Goal: Go to known website: Access a specific website the user already knows

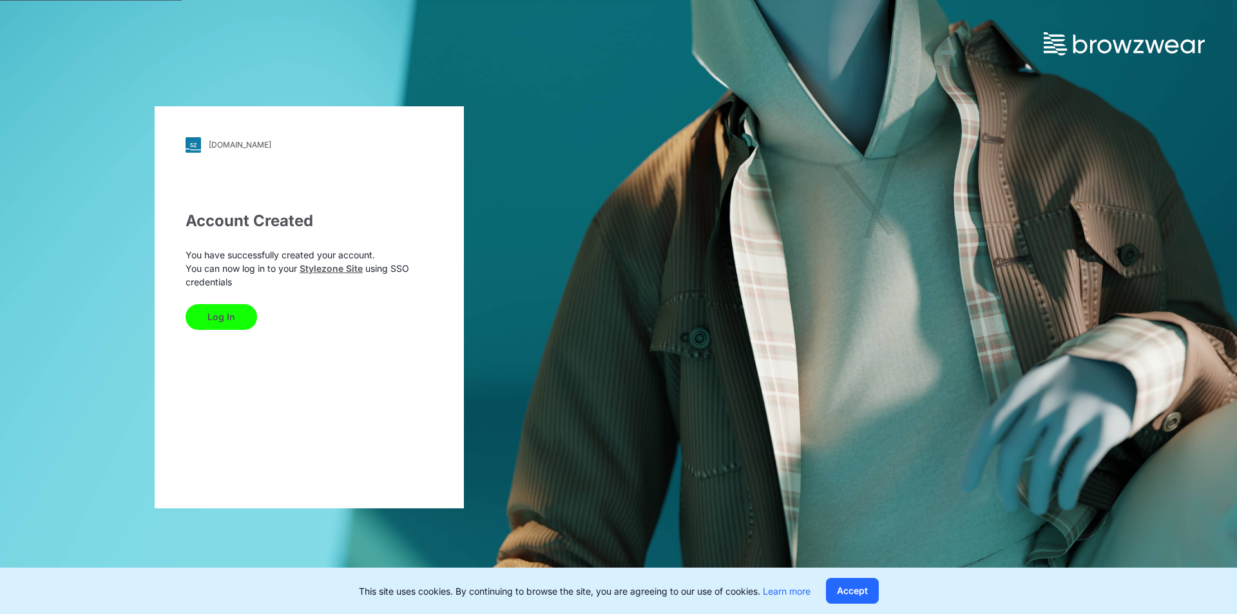
click at [204, 318] on button "Log In" at bounding box center [222, 317] width 72 height 26
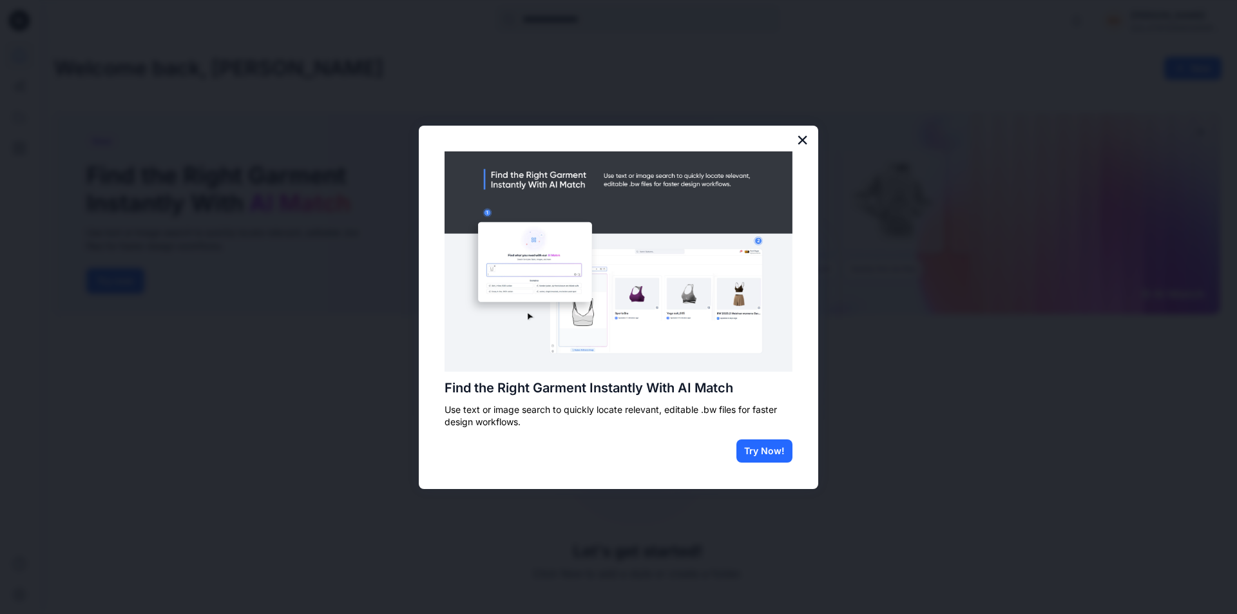
click at [808, 141] on button "×" at bounding box center [802, 139] width 12 height 21
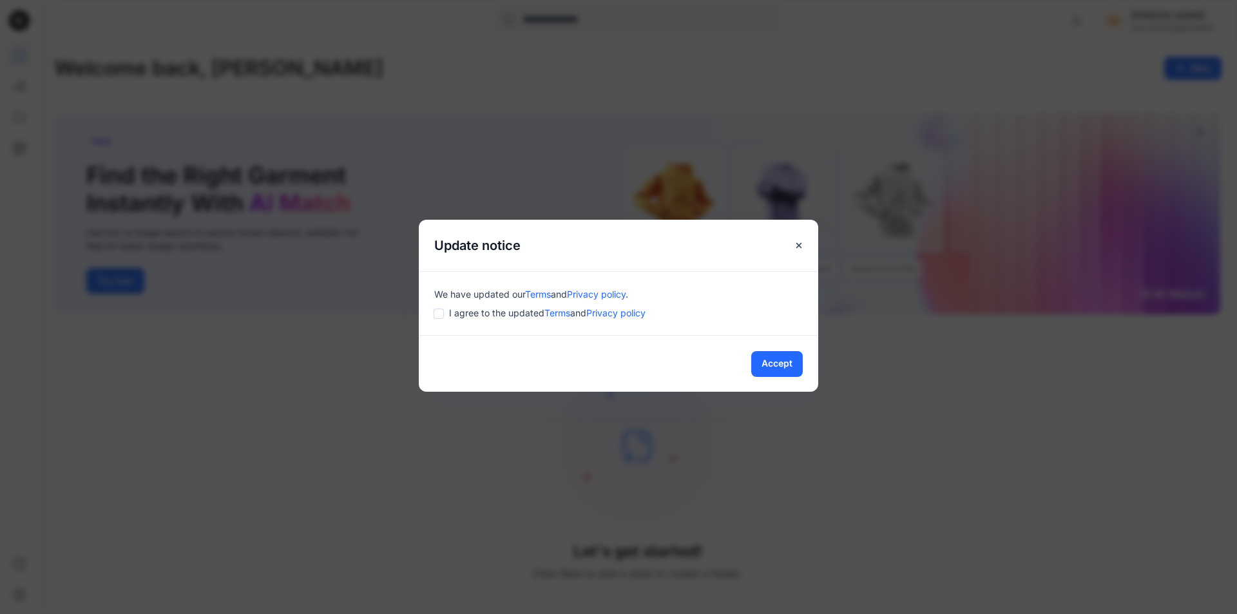
click at [791, 377] on div "Accept" at bounding box center [618, 363] width 399 height 57
click at [777, 355] on button "Accept" at bounding box center [777, 364] width 52 height 26
